Goal: Find specific page/section: Find specific page/section

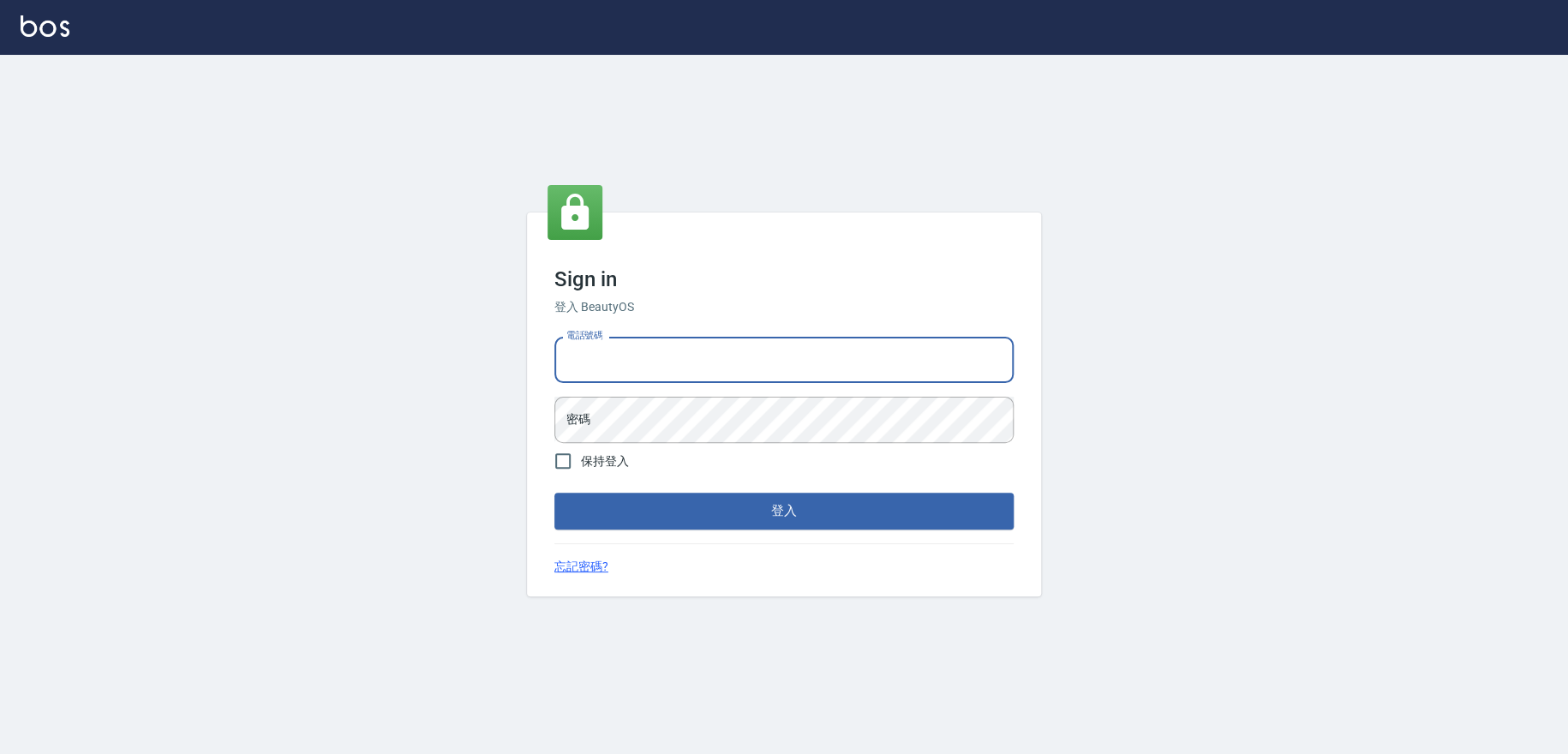
click at [727, 352] on input "電話號碼" at bounding box center [784, 360] width 459 height 46
type input "0909258357"
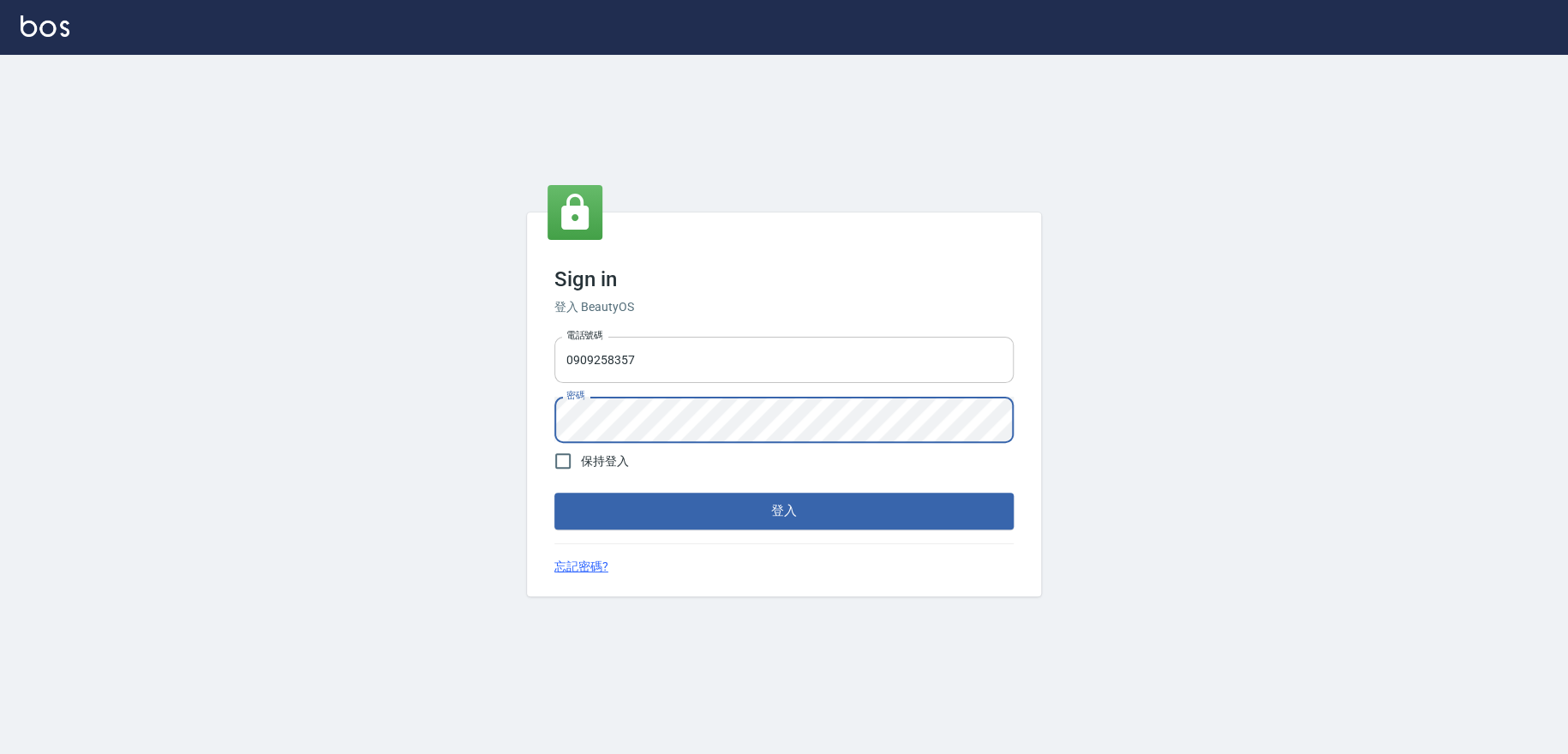
click at [555, 492] on button "登入" at bounding box center [784, 510] width 459 height 36
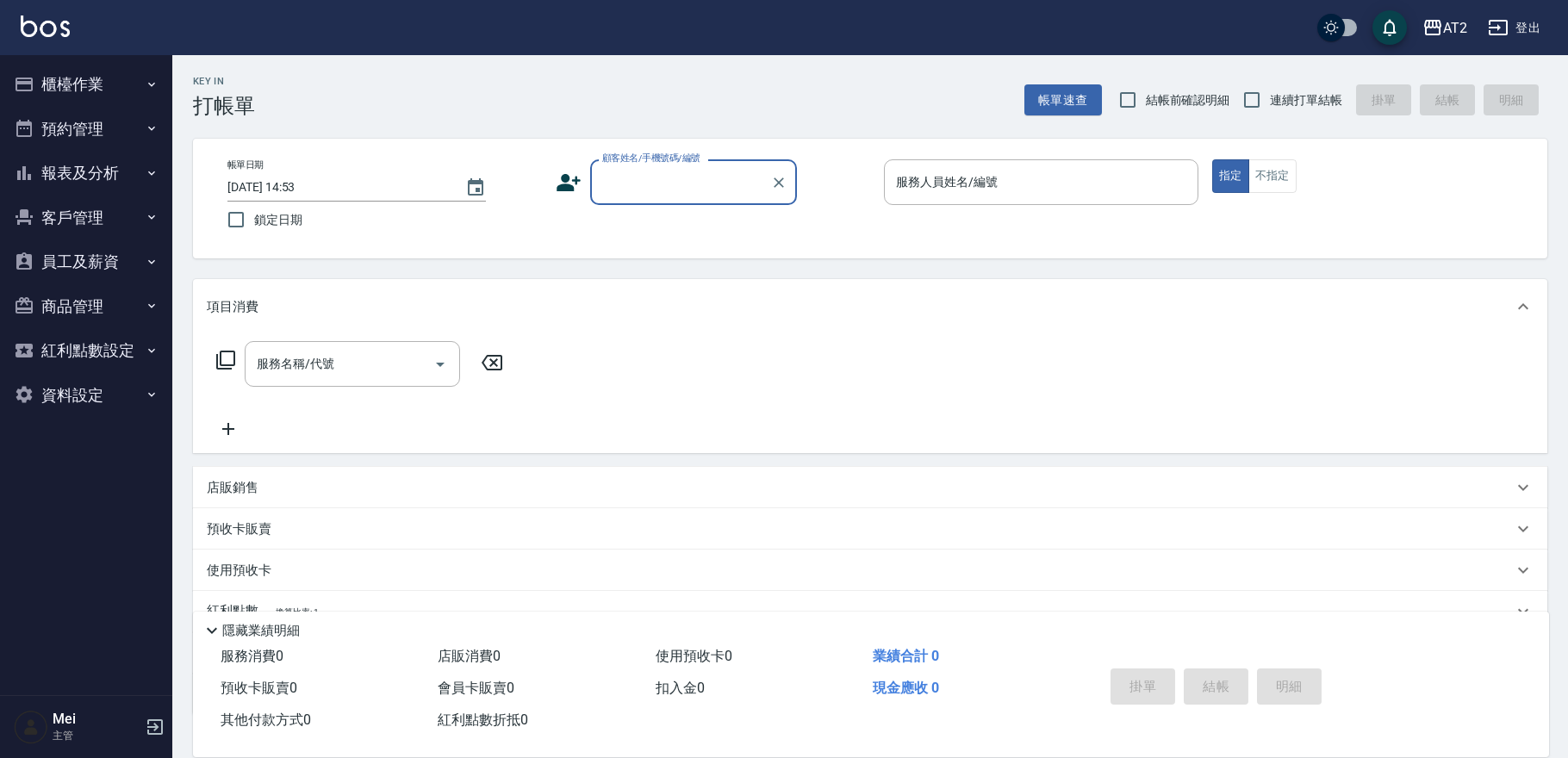
click at [70, 162] on button "報表及分析" at bounding box center [86, 172] width 158 height 45
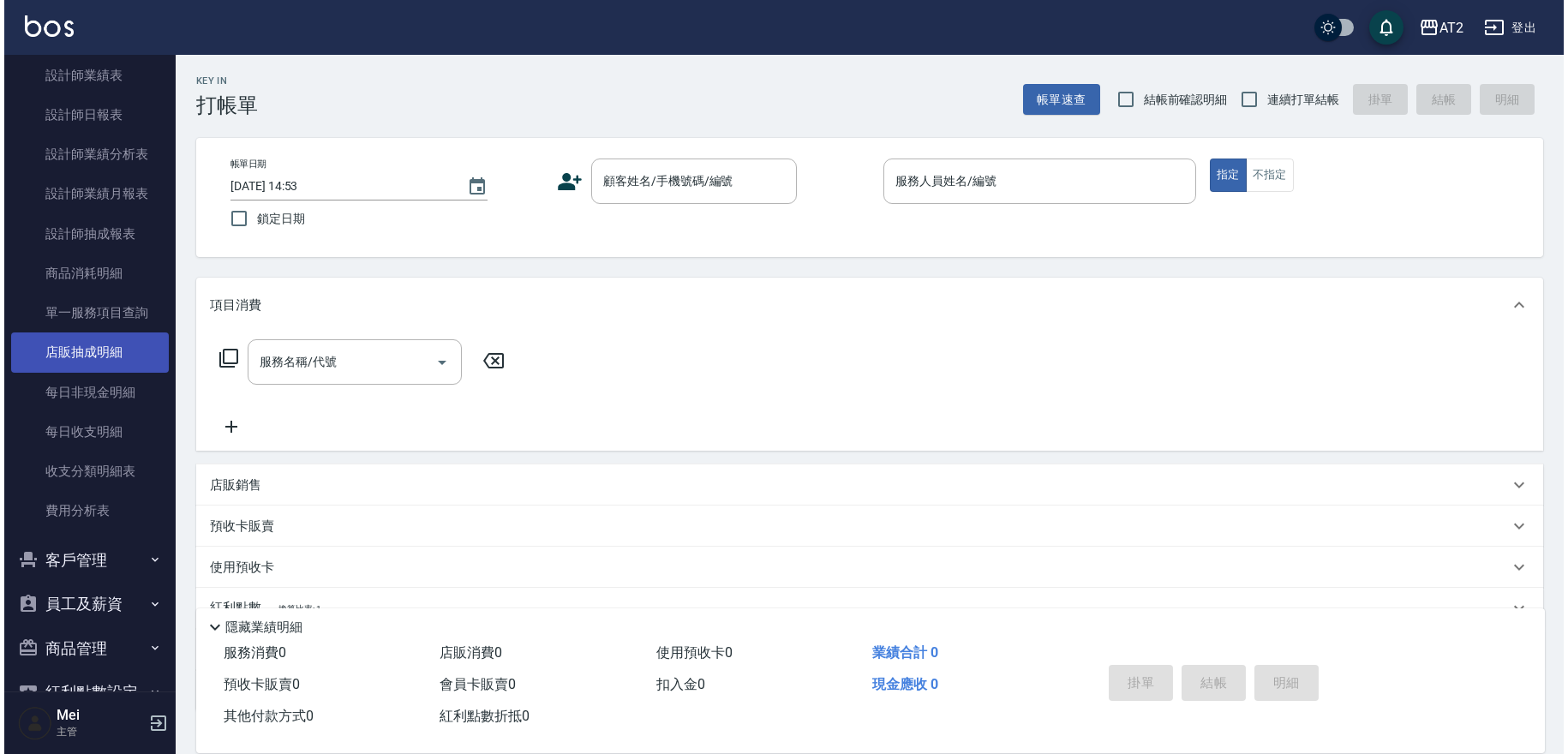
scroll to position [476, 0]
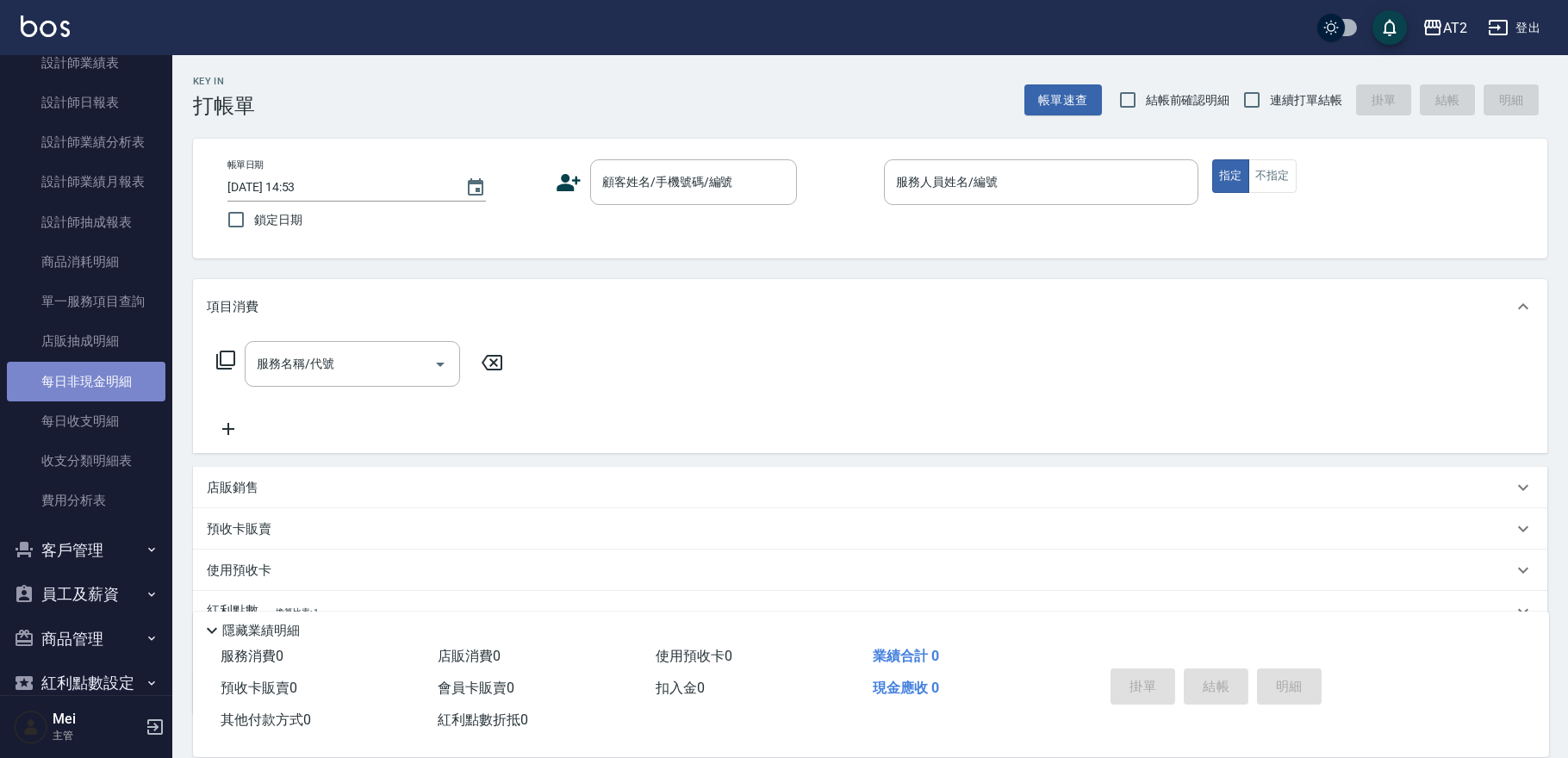
click at [102, 377] on link "每日非現金明細" at bounding box center [86, 381] width 158 height 40
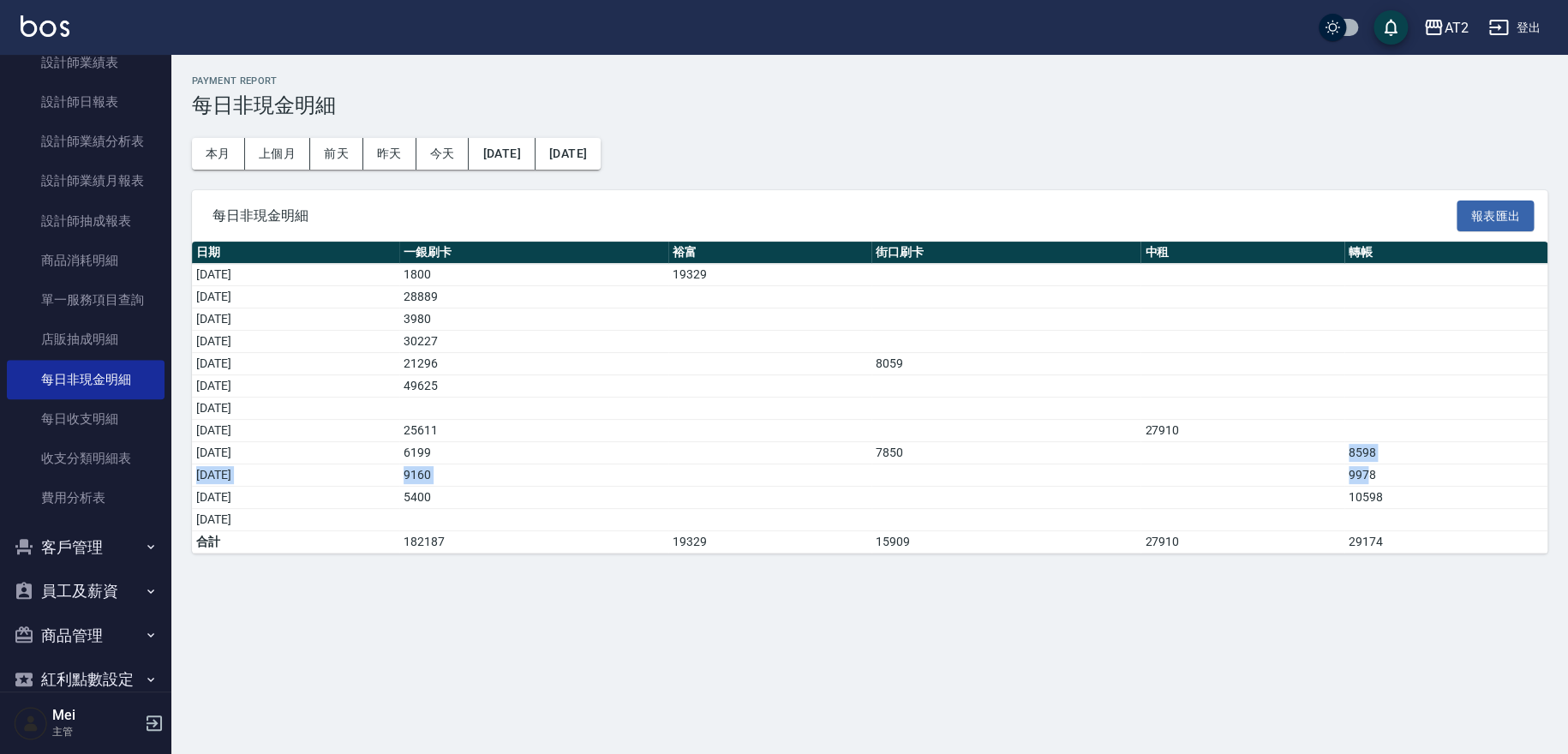
drag, startPoint x: 1358, startPoint y: 452, endPoint x: 1389, endPoint y: 479, distance: 41.1
click at [1389, 479] on tbody "[DATE] 1800 19329 [DATE] 28889 [DATE] 3980 [DATE] 30227 [DATE] 21296 8059 [DATE…" at bounding box center [870, 408] width 1356 height 290
